Goal: Obtain resource: Obtain resource

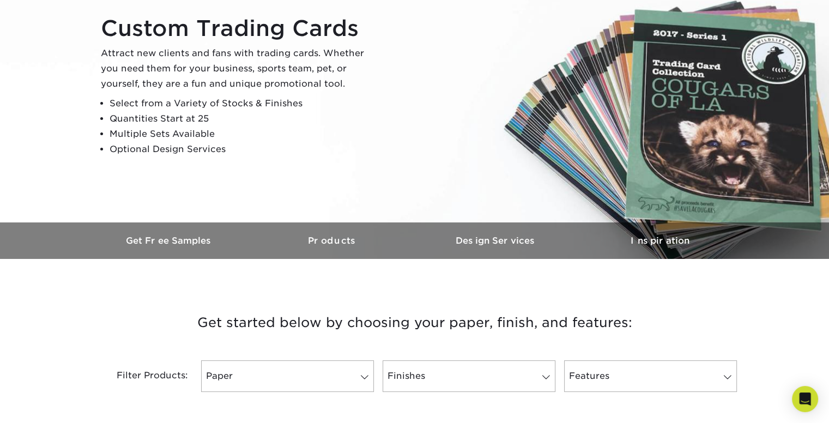
scroll to position [161, 0]
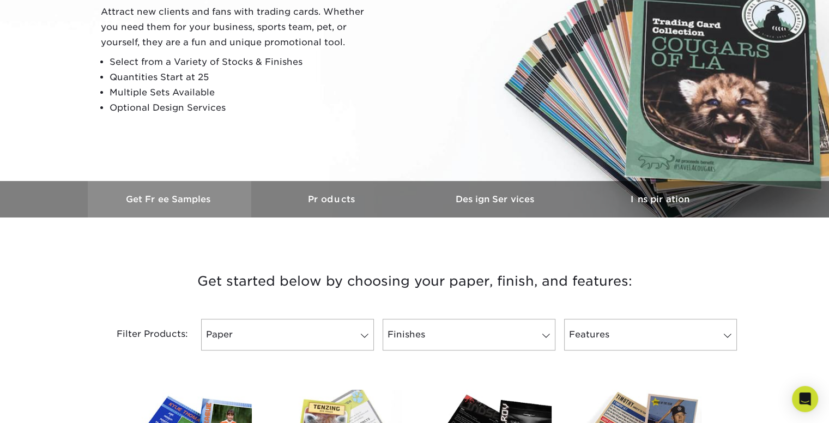
click at [175, 199] on h3 "Get Free Samples" at bounding box center [169, 199] width 163 height 10
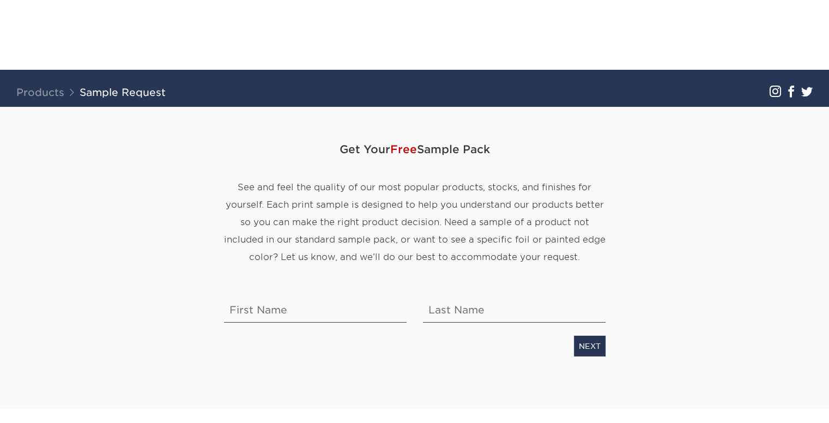
scroll to position [207, 0]
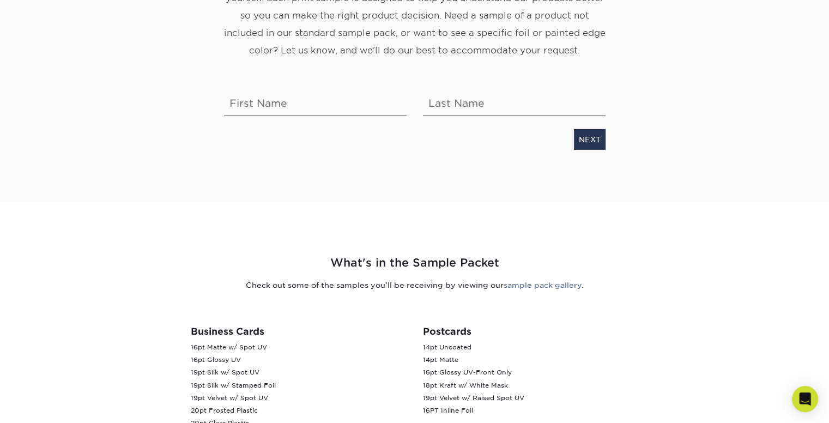
click at [828, 134] on html "Resources Menu Search Products Account SIGN IN CREATE AN ACCOUNT forgot passwor…" at bounding box center [414, 362] width 829 height 1139
click at [277, 91] on input "text" at bounding box center [315, 101] width 183 height 31
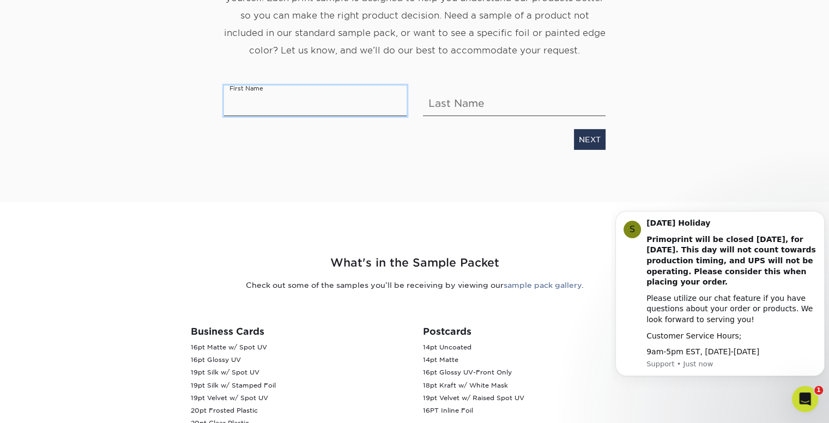
scroll to position [0, 0]
type input "[PERSON_NAME]"
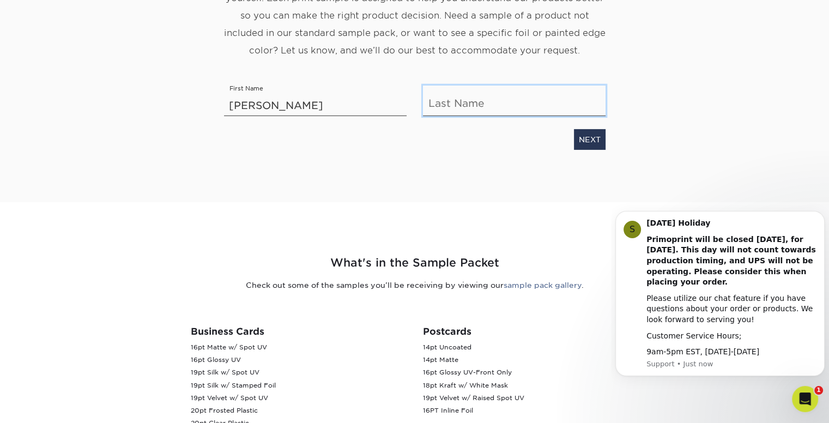
type input "[PERSON_NAME]"
click at [599, 141] on link "NEXT" at bounding box center [590, 139] width 32 height 21
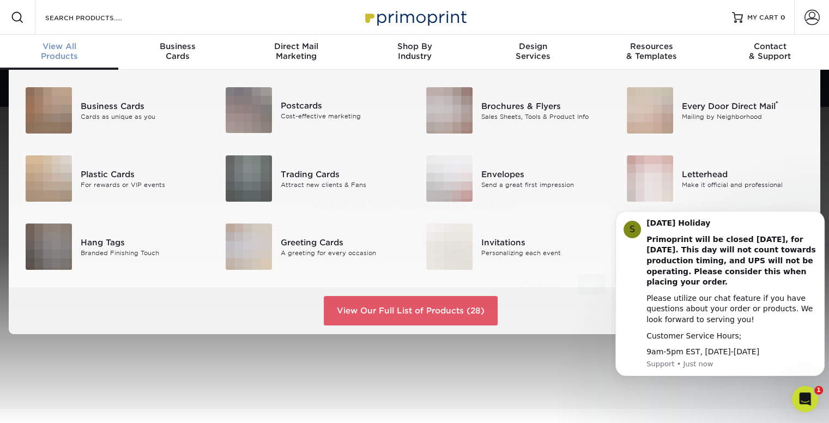
click at [63, 57] on div "View All Products" at bounding box center [59, 51] width 118 height 20
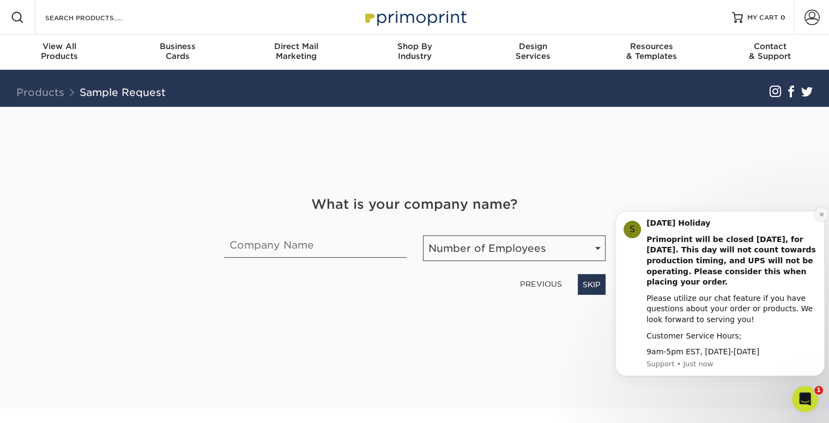
click at [819, 216] on icon "Dismiss notification" at bounding box center [822, 214] width 6 height 6
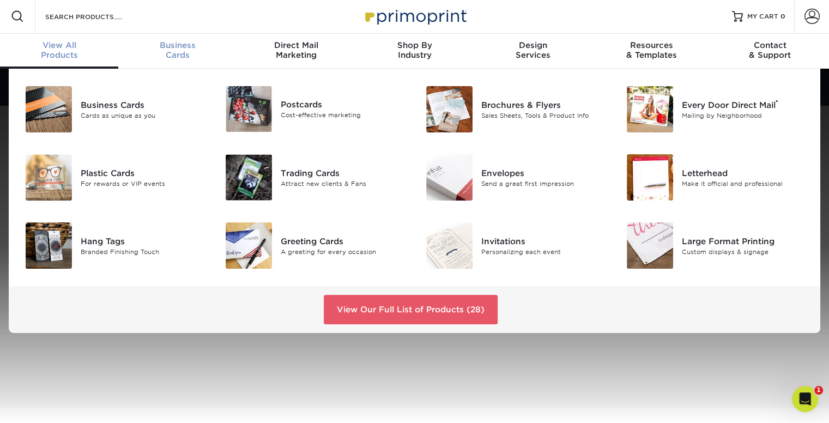
scroll to position [2, 0]
